Goal: Find specific page/section

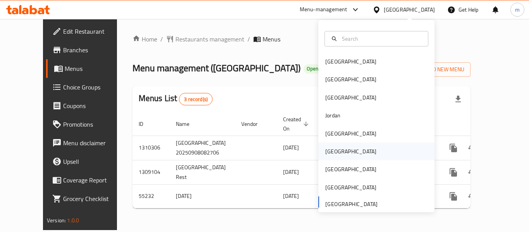
click at [327, 152] on div "[GEOGRAPHIC_DATA]" at bounding box center [350, 151] width 51 height 9
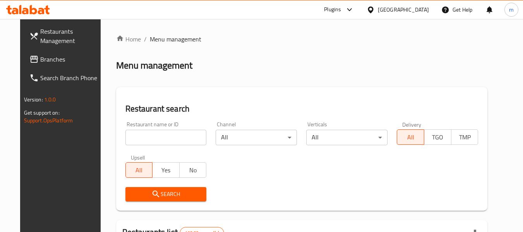
click at [40, 62] on span "Branches" at bounding box center [70, 59] width 61 height 9
